Goal: Find specific page/section: Find specific page/section

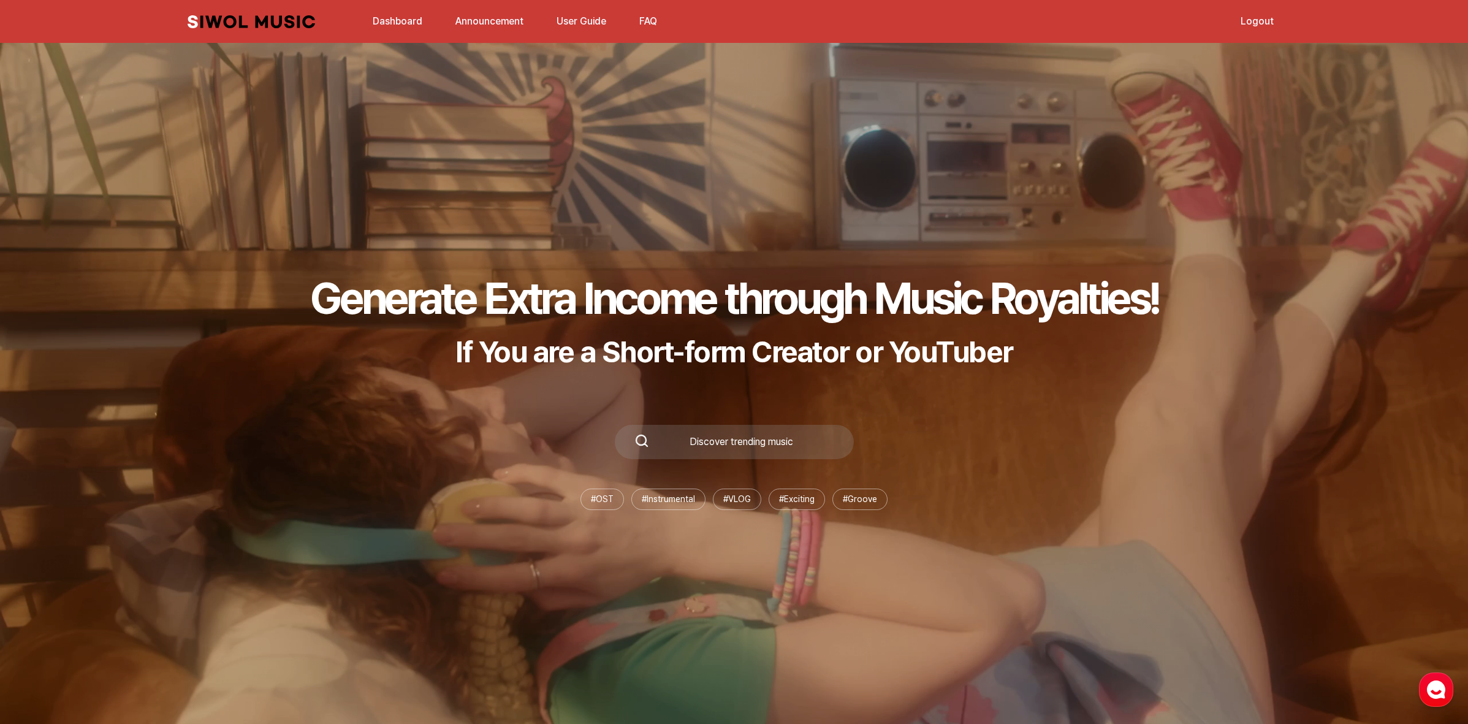
click at [397, 22] on link "Dashboard" at bounding box center [397, 21] width 64 height 26
click at [395, 31] on link "Dashboard" at bounding box center [397, 21] width 64 height 26
click at [403, 20] on link "Dashboard" at bounding box center [397, 21] width 64 height 26
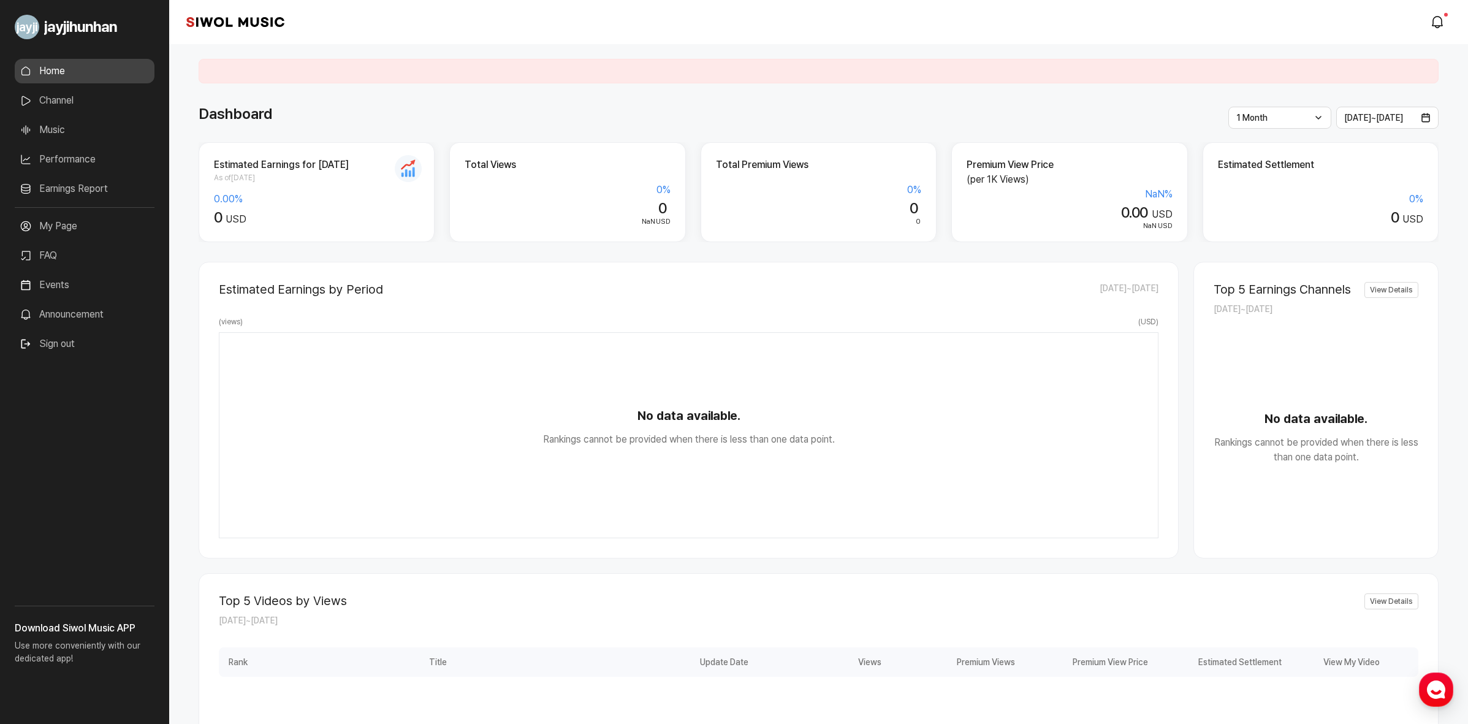
click at [100, 107] on link "Channel" at bounding box center [85, 100] width 140 height 25
